Goal: Task Accomplishment & Management: Use online tool/utility

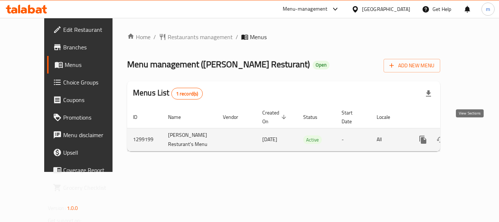
click at [471, 135] on icon "enhanced table" at bounding box center [475, 139] width 9 height 9
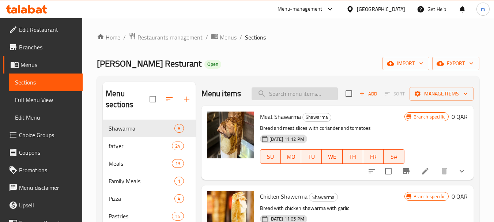
click at [280, 100] on input "search" at bounding box center [294, 93] width 86 height 13
paste input "Chocolate"
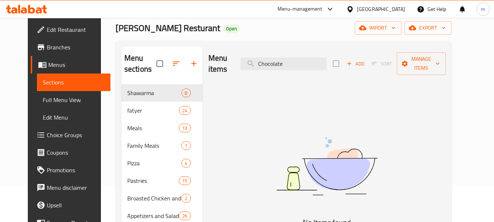
scroll to position [29, 0]
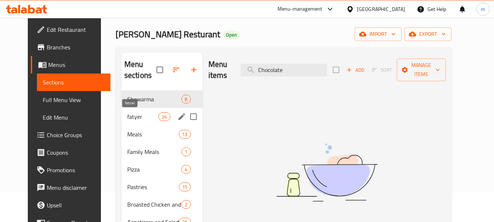
click at [127, 119] on span "fatyer" at bounding box center [142, 116] width 31 height 9
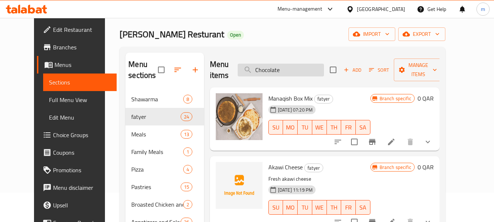
click at [308, 69] on input "Chocolate" at bounding box center [281, 70] width 86 height 13
paste input "search"
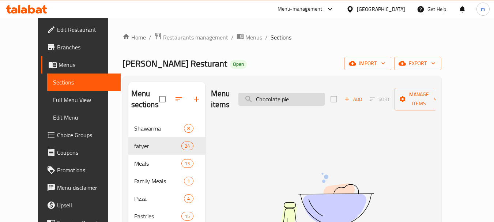
type input "Chocolate pie"
drag, startPoint x: 301, startPoint y: 95, endPoint x: 265, endPoint y: 94, distance: 35.8
click at [265, 94] on input "Chocolate pie" at bounding box center [281, 99] width 86 height 13
